Goal: Transaction & Acquisition: Purchase product/service

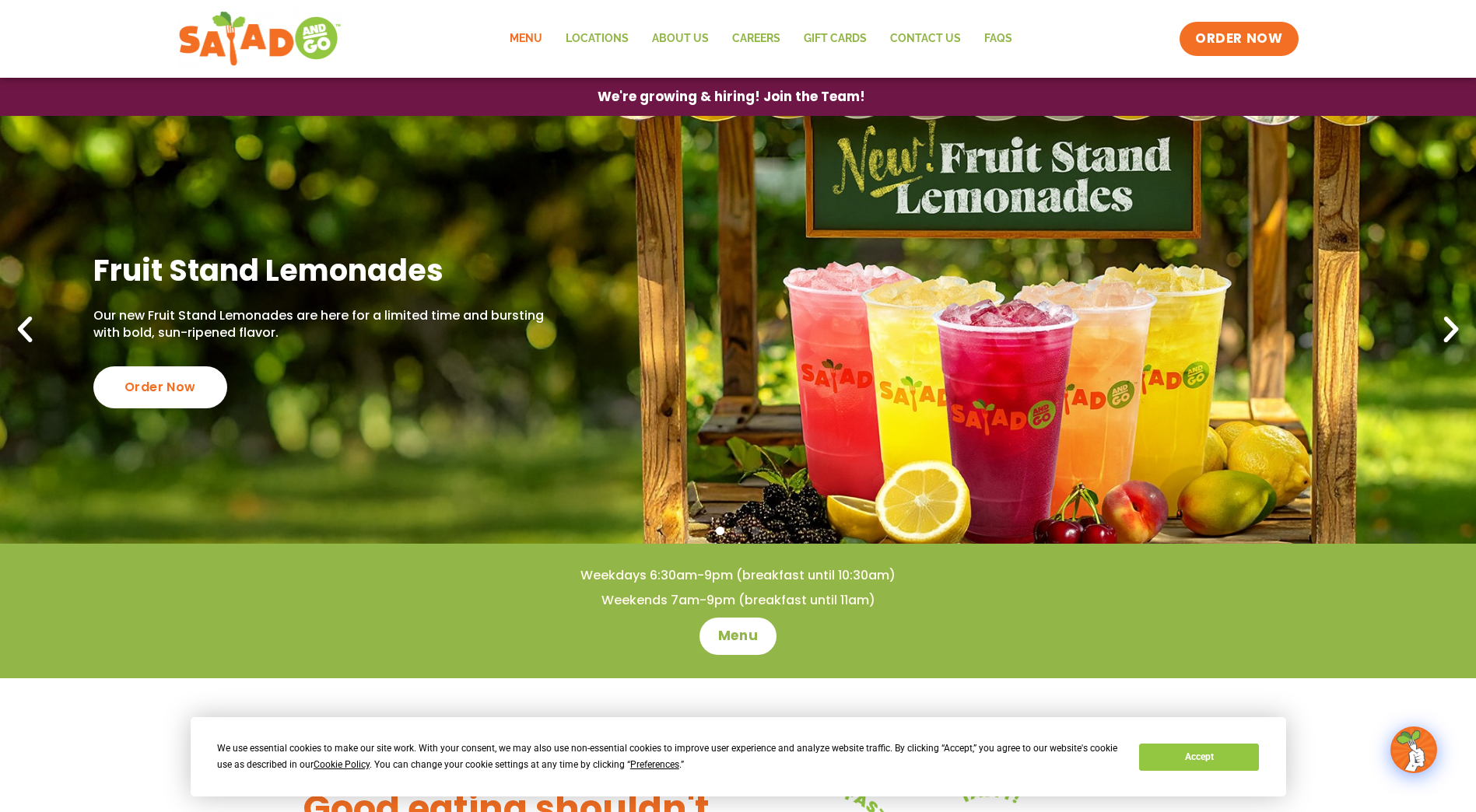
click at [532, 43] on link "Menu" at bounding box center [526, 39] width 56 height 36
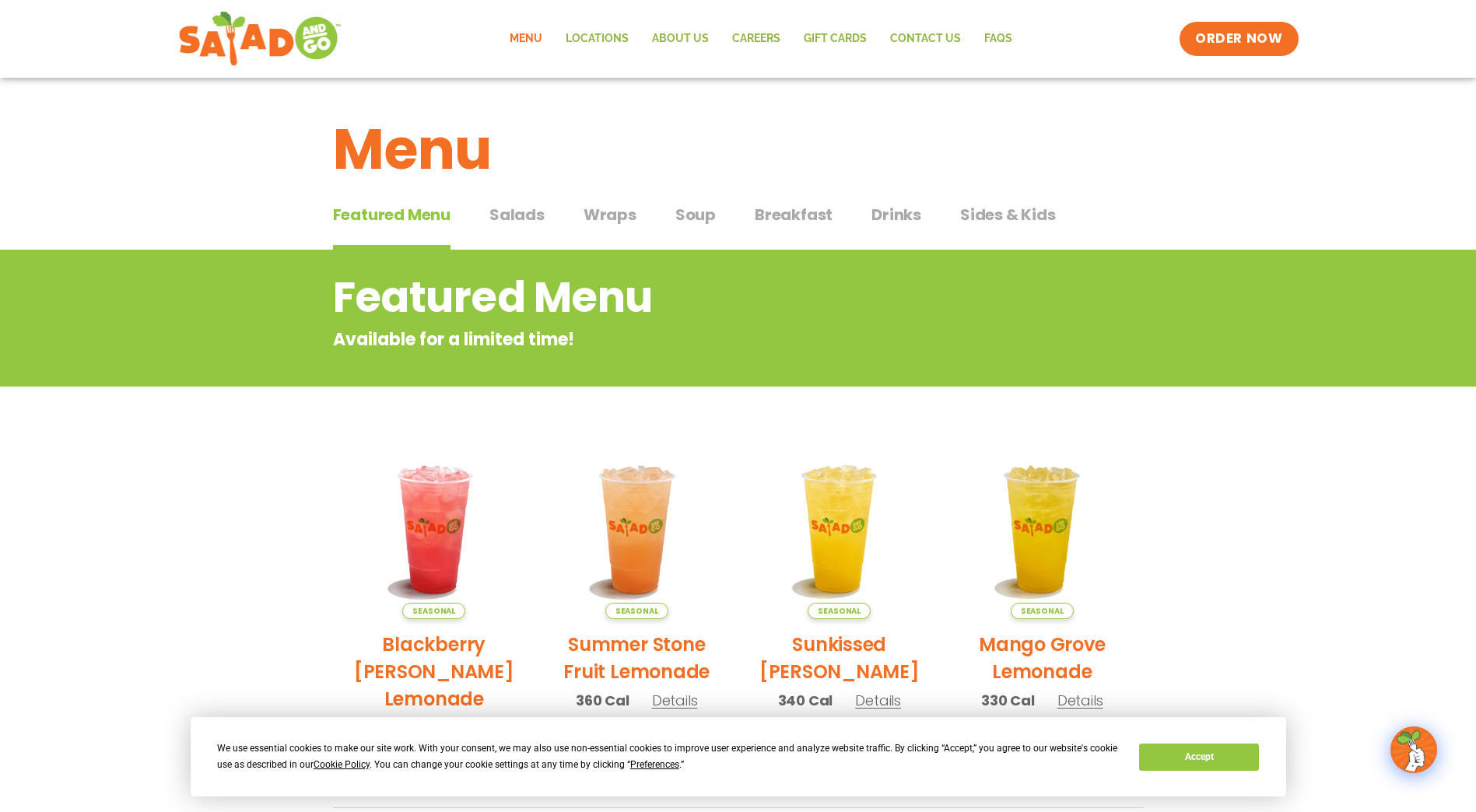
click at [522, 216] on span "Salads" at bounding box center [517, 214] width 55 height 23
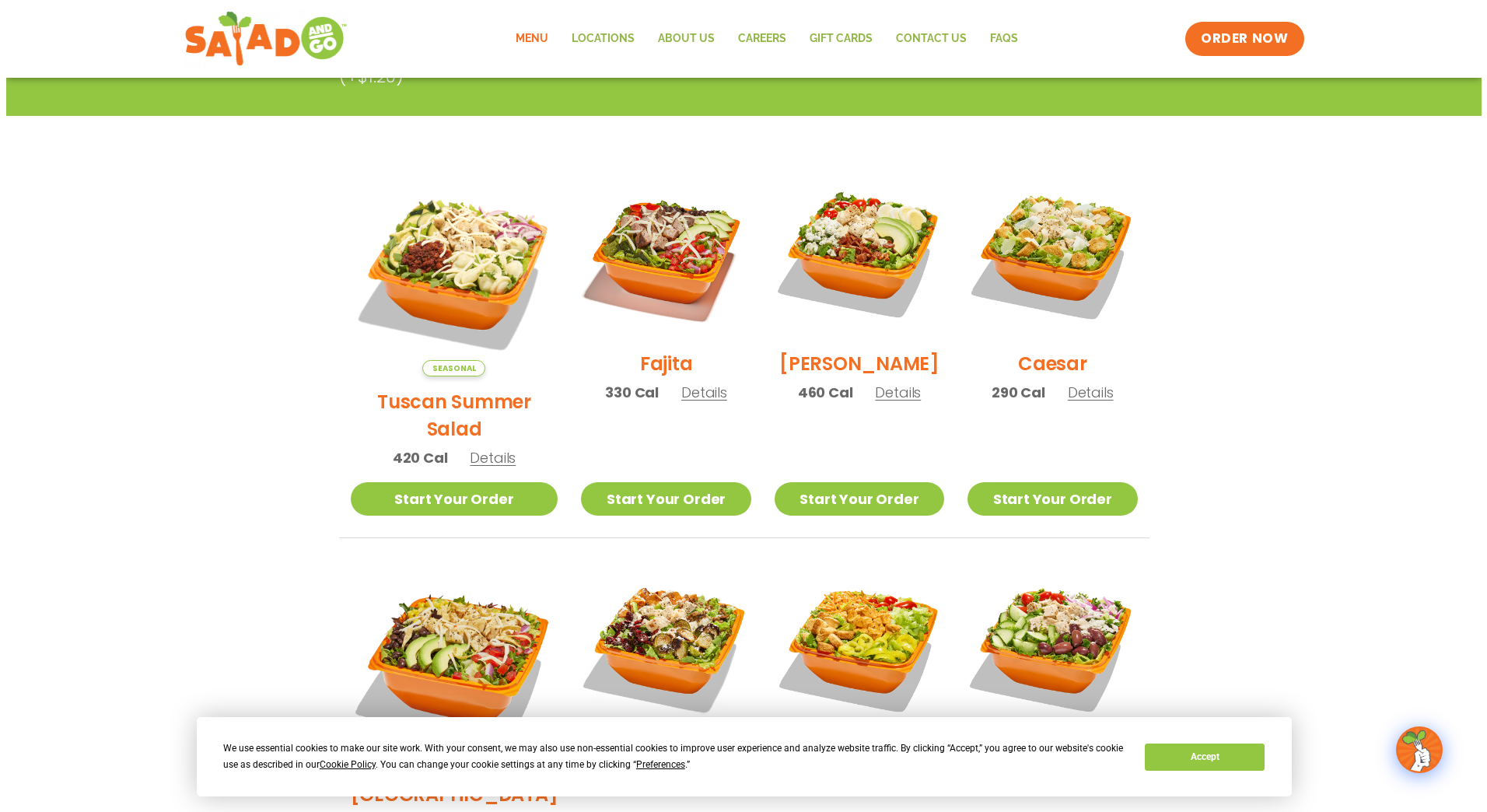
scroll to position [347, 0]
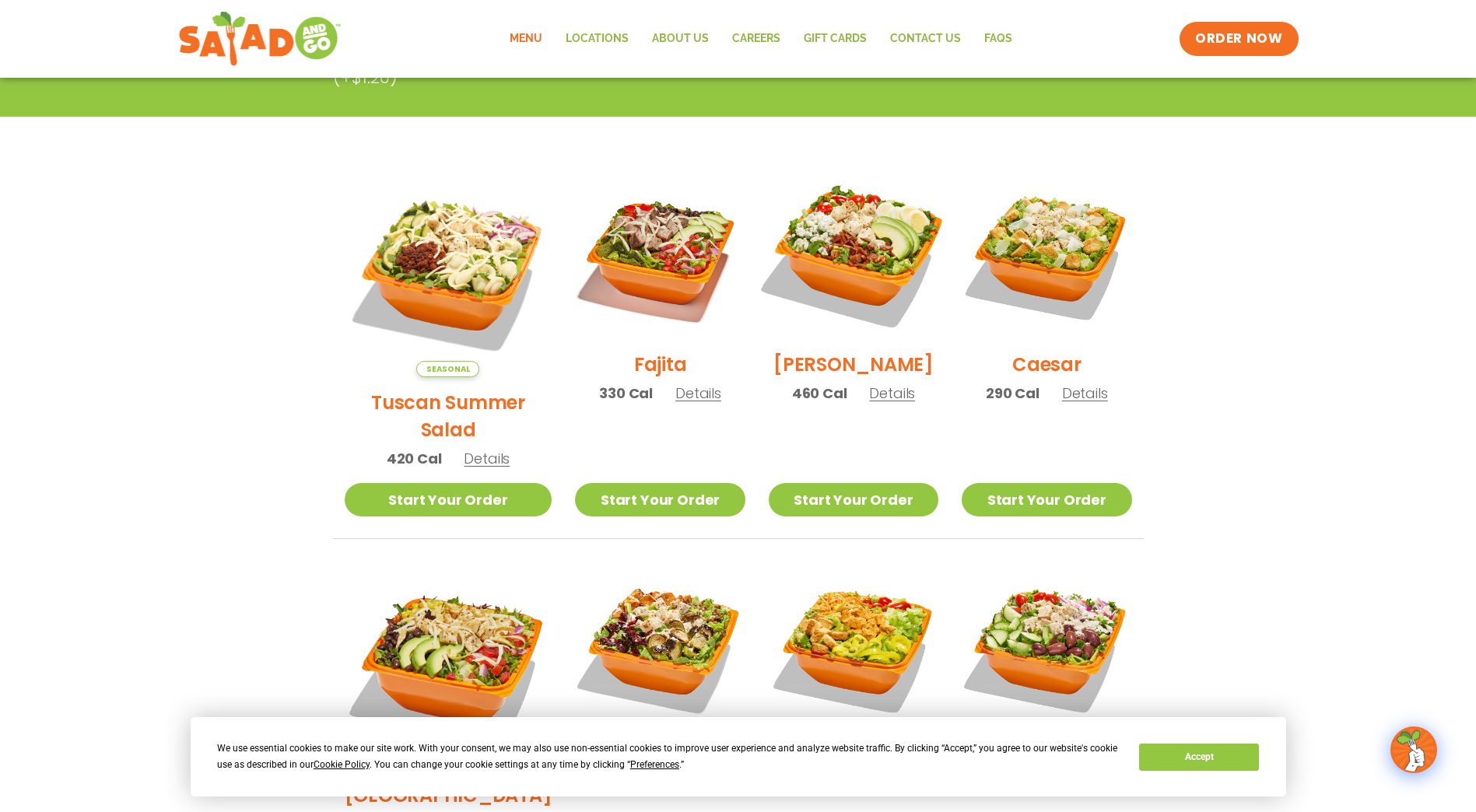
click at [844, 263] on img at bounding box center [853, 254] width 199 height 199
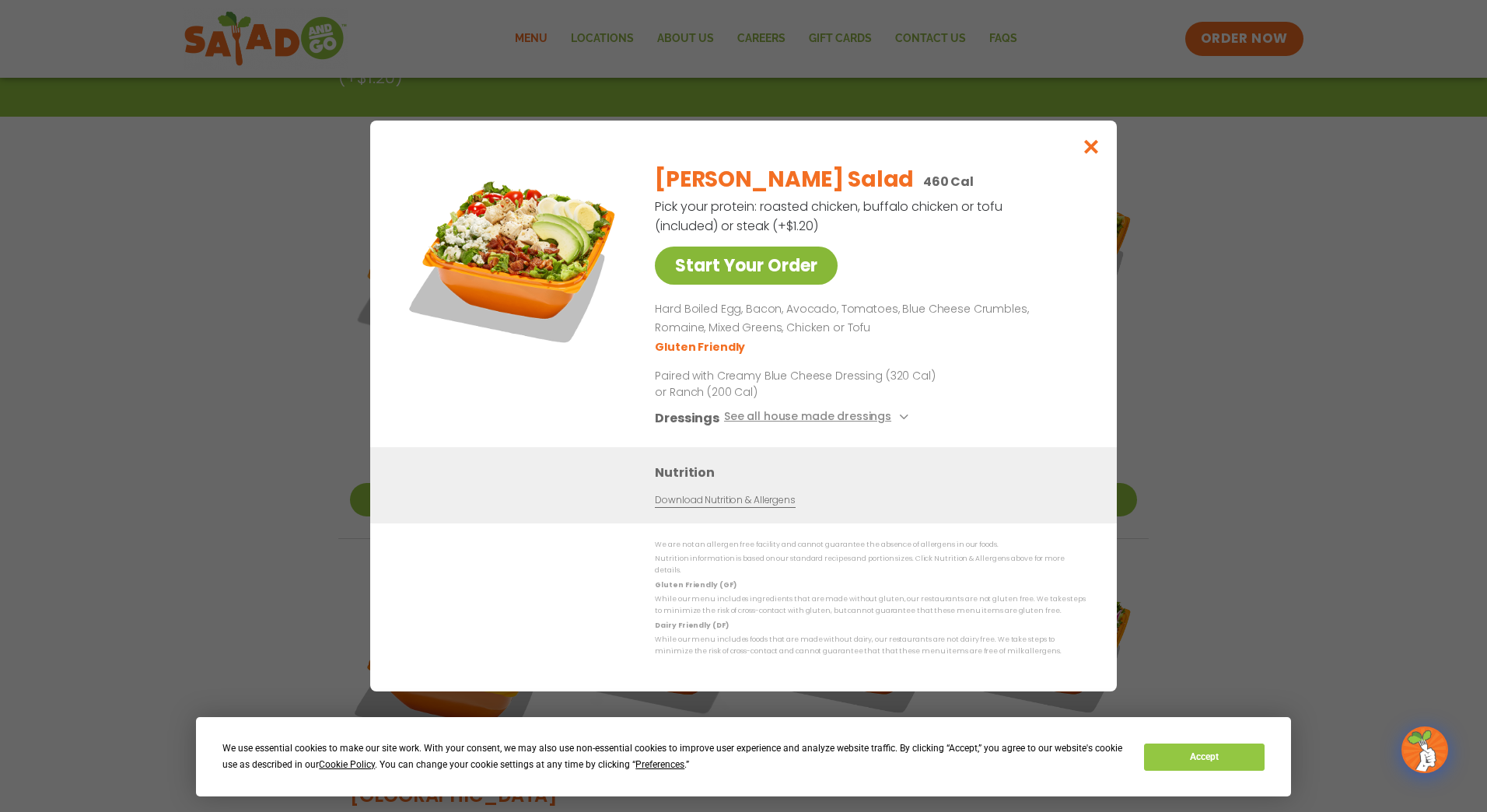
click at [787, 274] on link "Start Your Order" at bounding box center [746, 266] width 182 height 38
